Goal: Ask a question

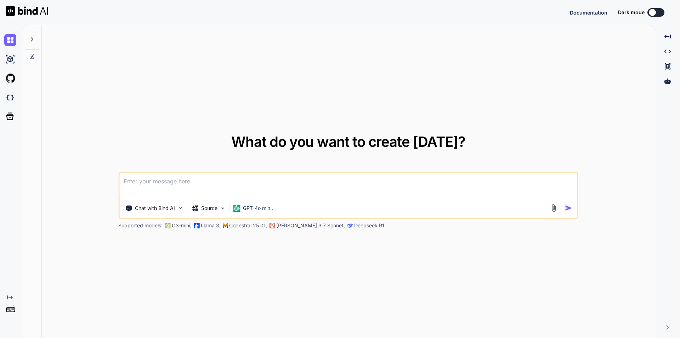
click at [224, 187] on textarea at bounding box center [348, 186] width 458 height 26
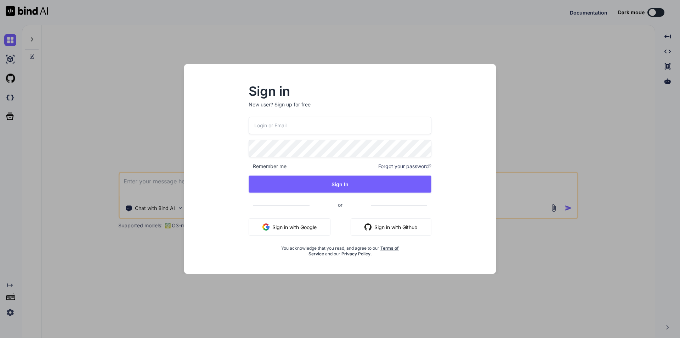
click at [305, 226] on button "Sign in with Google" at bounding box center [290, 226] width 82 height 17
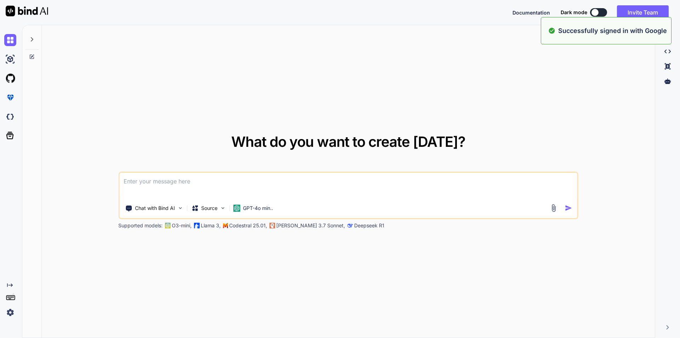
click at [243, 189] on textarea at bounding box center [348, 186] width 458 height 26
paste textarea "can you elaborate the platform event used for the integration in salesforce"
type textarea "can you elaborate the platform event used for the integration in salesforce'"
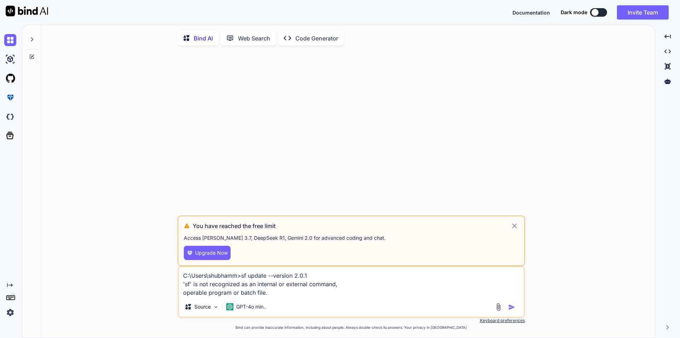
click at [513, 228] on icon at bounding box center [515, 225] width 8 height 9
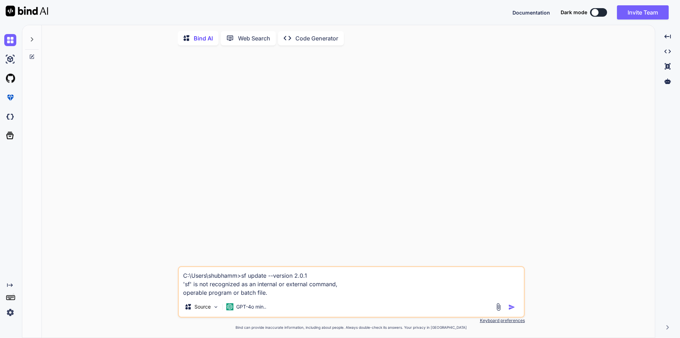
drag, startPoint x: 278, startPoint y: 297, endPoint x: 175, endPoint y: 260, distance: 109.4
click at [175, 260] on div "C:\Users\shubhamm>sf update --version 2.0.1 'sf' is not recognized as an intern…" at bounding box center [351, 194] width 608 height 287
paste textarea "can you elaborate the platform event used for the integration in salesforce"
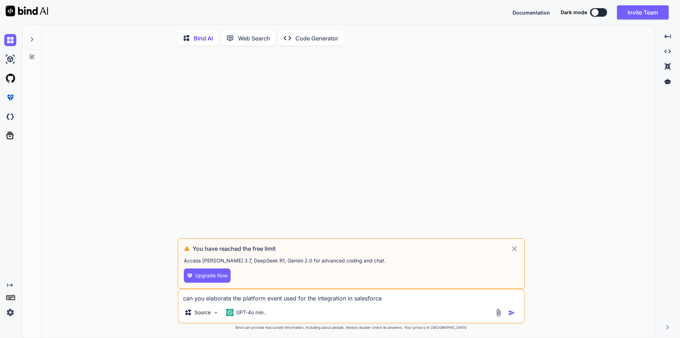
type textarea "can you elaborate the platform event used for the integration in salesforce"
click at [511, 314] on img "button" at bounding box center [512, 312] width 7 height 7
click at [232, 316] on img at bounding box center [229, 312] width 7 height 7
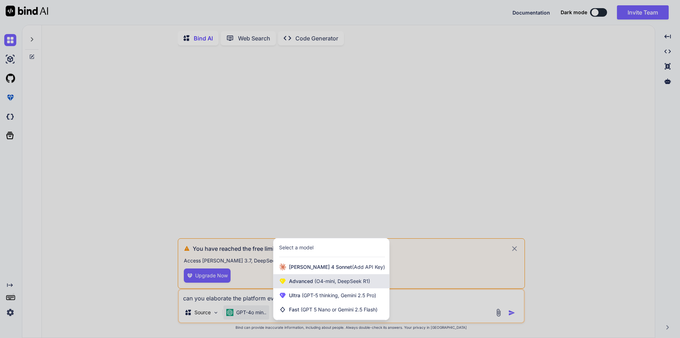
click at [302, 279] on div "Advanced (O4-mini, DeepSeek R1)" at bounding box center [332, 281] width 116 height 14
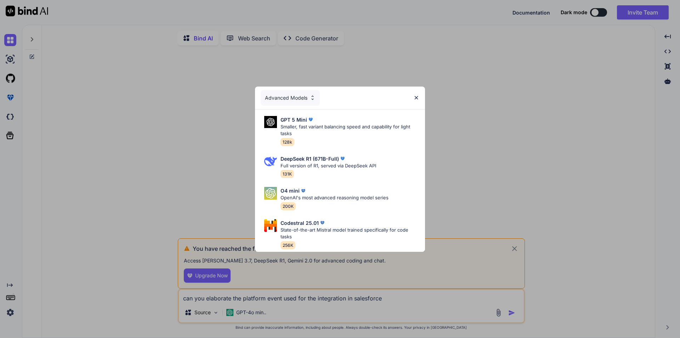
click at [420, 92] on div "Advanced Models" at bounding box center [340, 97] width 170 height 23
